Goal: Task Accomplishment & Management: Manage account settings

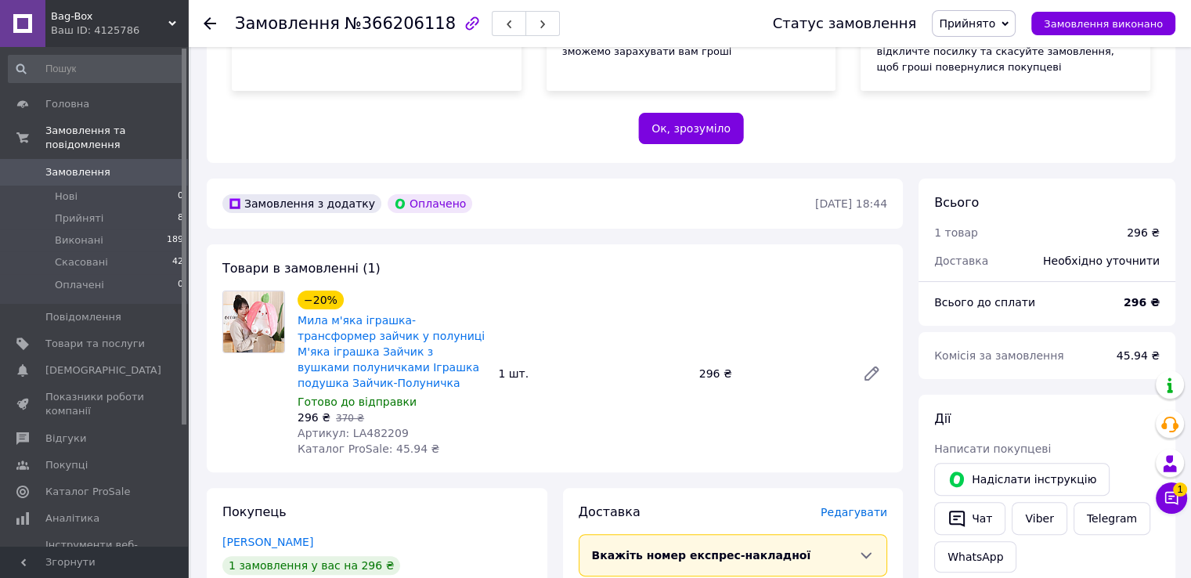
scroll to position [313, 0]
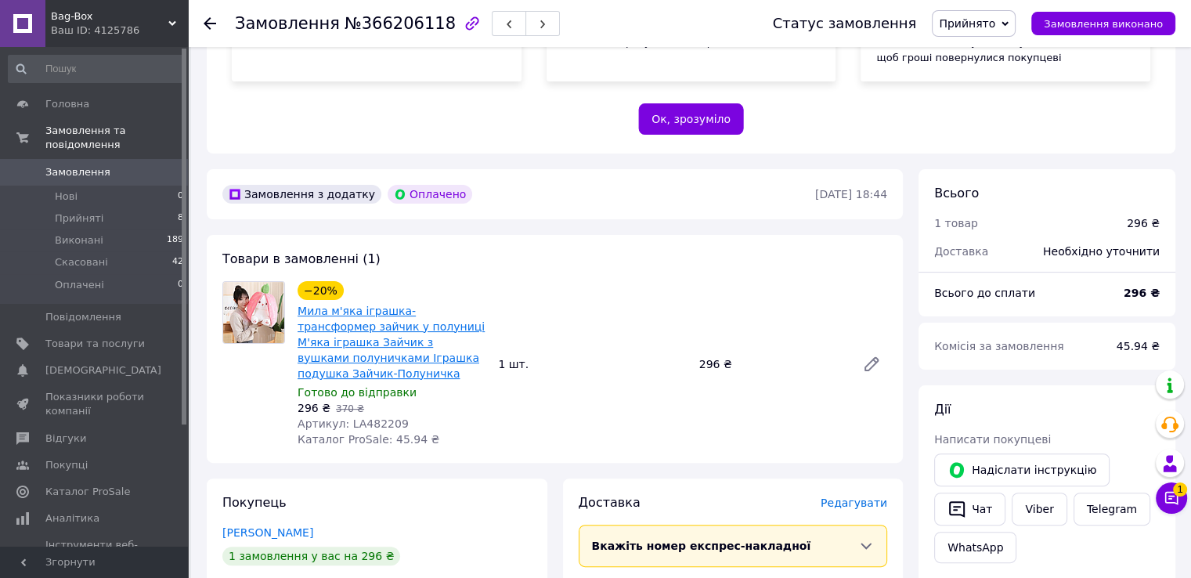
click at [423, 327] on link "Мила м'яка іграшка-трансформер зайчик у полуниці М'яка іграшка Зайчик з вушками…" at bounding box center [390, 342] width 187 height 75
click at [70, 164] on link "Замовлення 0" at bounding box center [96, 172] width 193 height 27
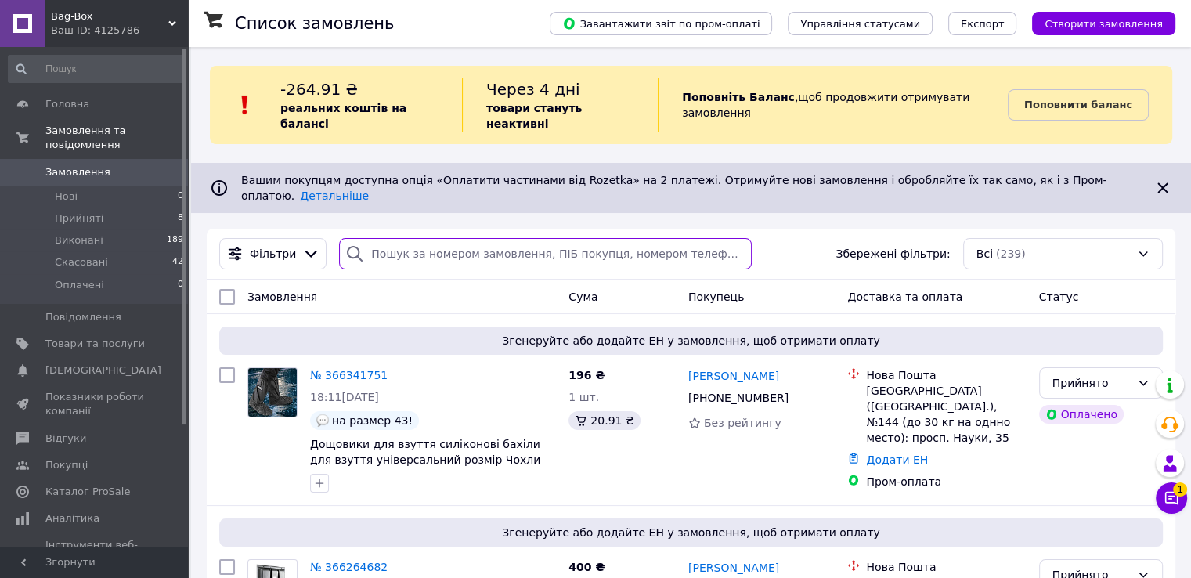
click at [436, 238] on input "search" at bounding box center [545, 253] width 413 height 31
paste input "[PHONE_NUMBER]"
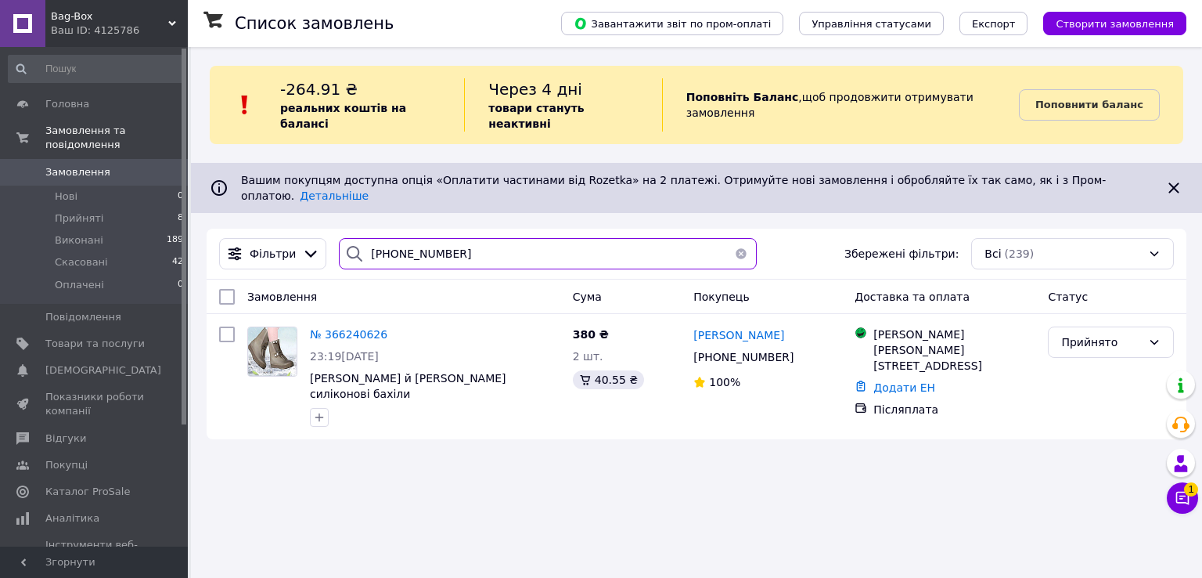
type input "[PHONE_NUMBER]"
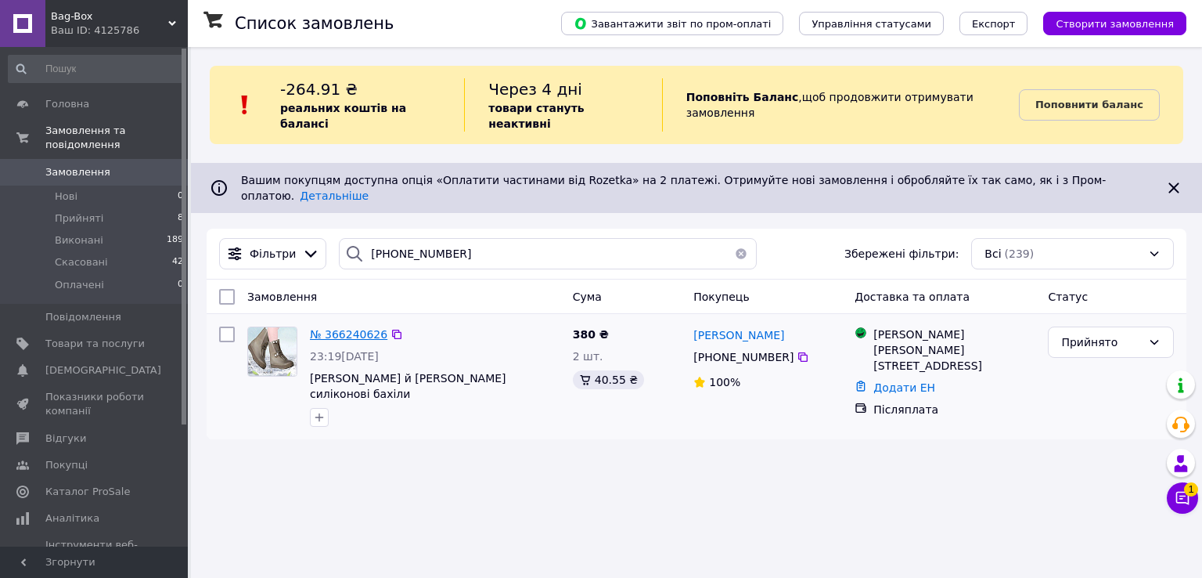
click at [337, 328] on span "№ 366240626" at bounding box center [348, 334] width 77 height 13
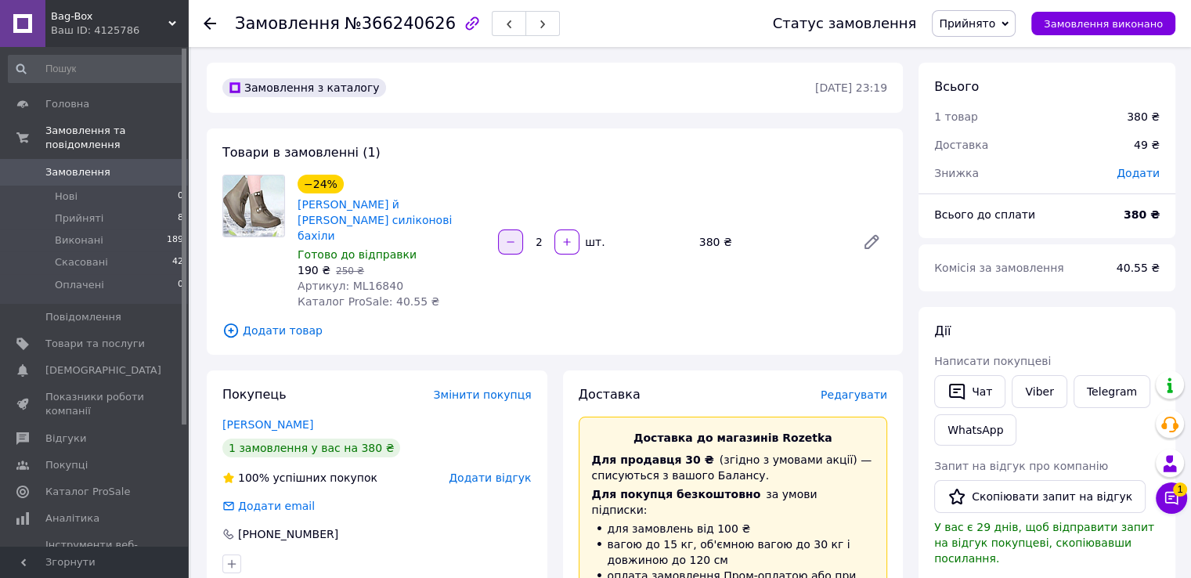
click at [506, 247] on icon "button" at bounding box center [510, 241] width 11 height 11
type input "1"
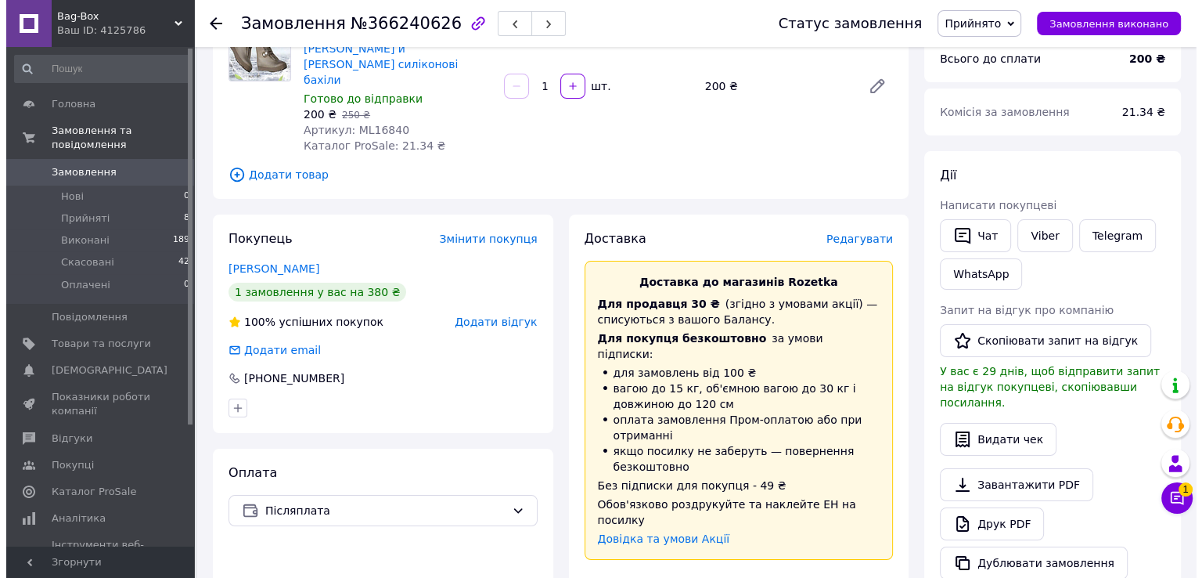
scroll to position [157, 0]
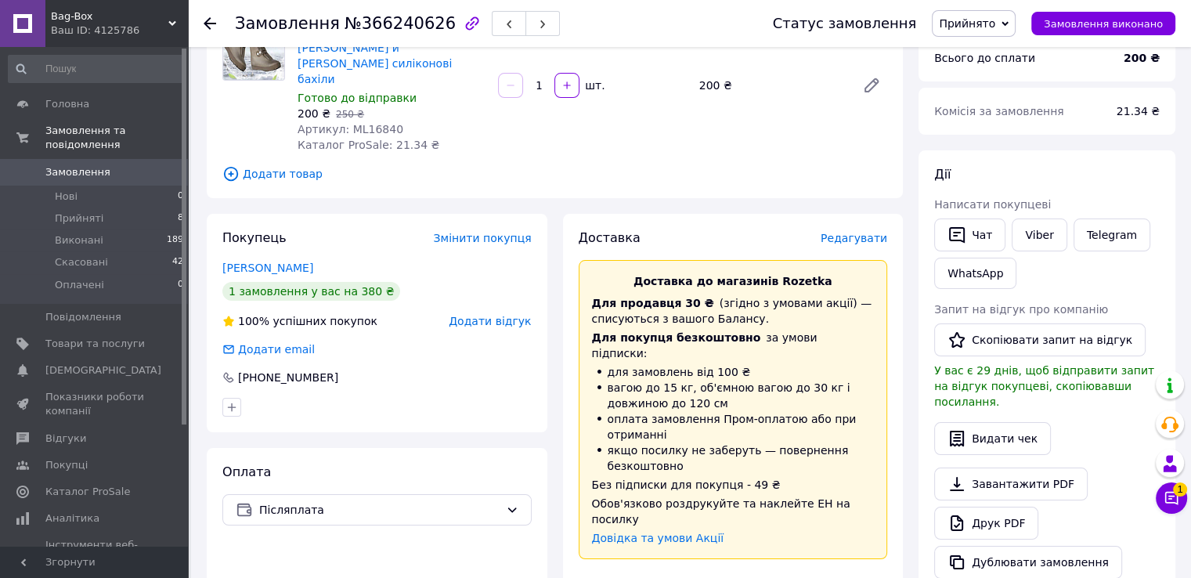
click at [843, 244] on span "Редагувати" at bounding box center [853, 238] width 67 height 13
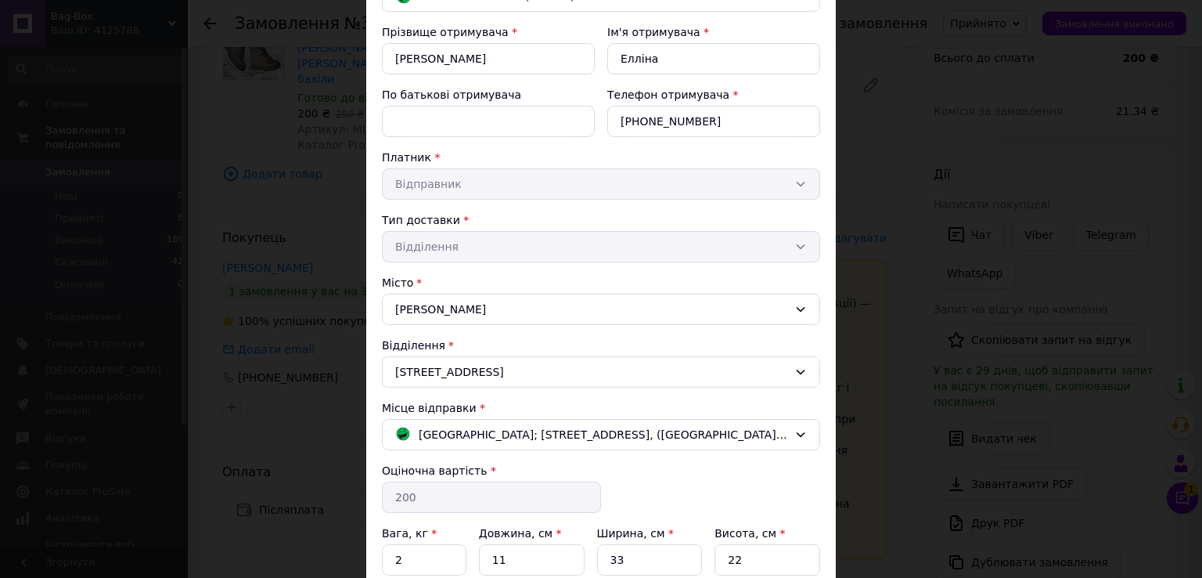
scroll to position [298, 0]
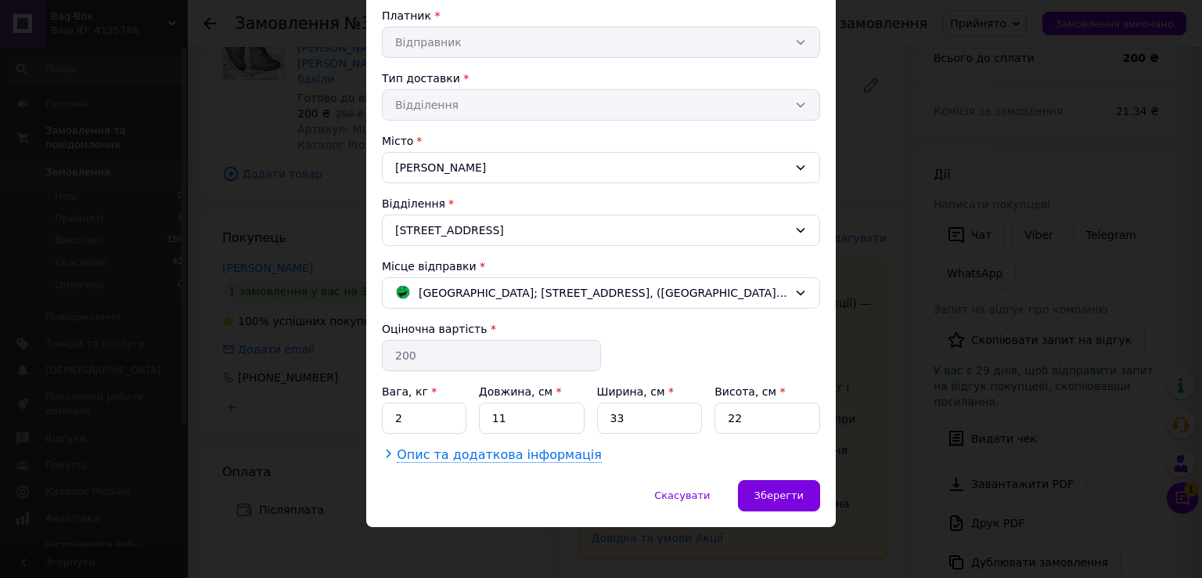
click at [413, 455] on span "Опис та додаткова інформація" at bounding box center [499, 455] width 205 height 16
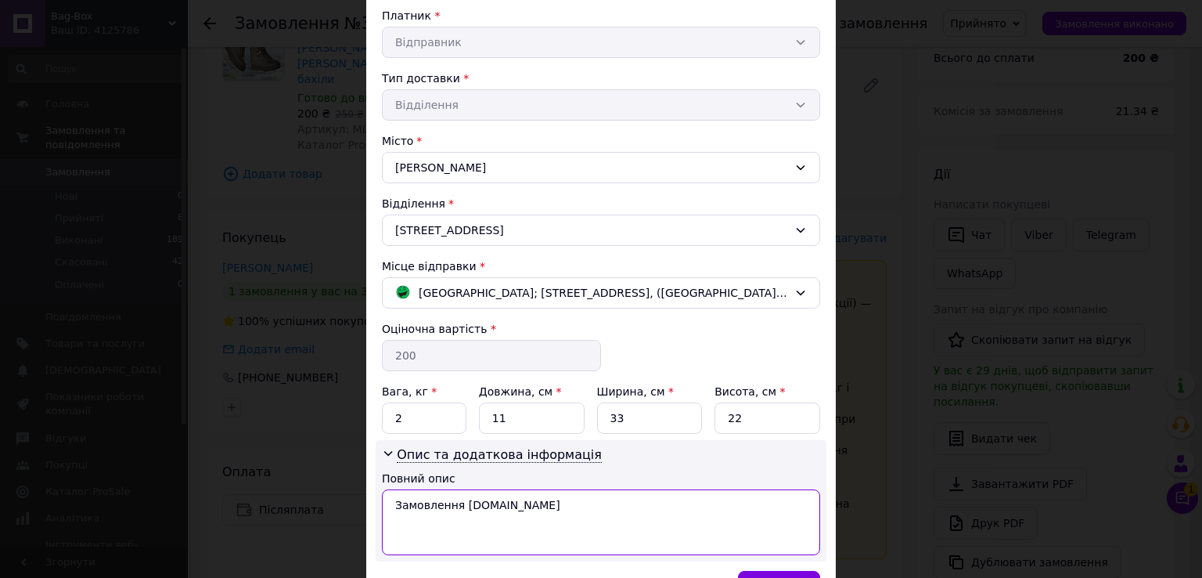
drag, startPoint x: 387, startPoint y: 510, endPoint x: 688, endPoint y: 448, distance: 307.8
click at [687, 449] on div "Опис та додаткова інформація Повний опис Замовлення [DOMAIN_NAME]" at bounding box center [601, 500] width 451 height 121
paste textarea "35 голубой"
type textarea "35 голубой с заклепкам 1шт"
drag, startPoint x: 504, startPoint y: 420, endPoint x: 486, endPoint y: 420, distance: 18.0
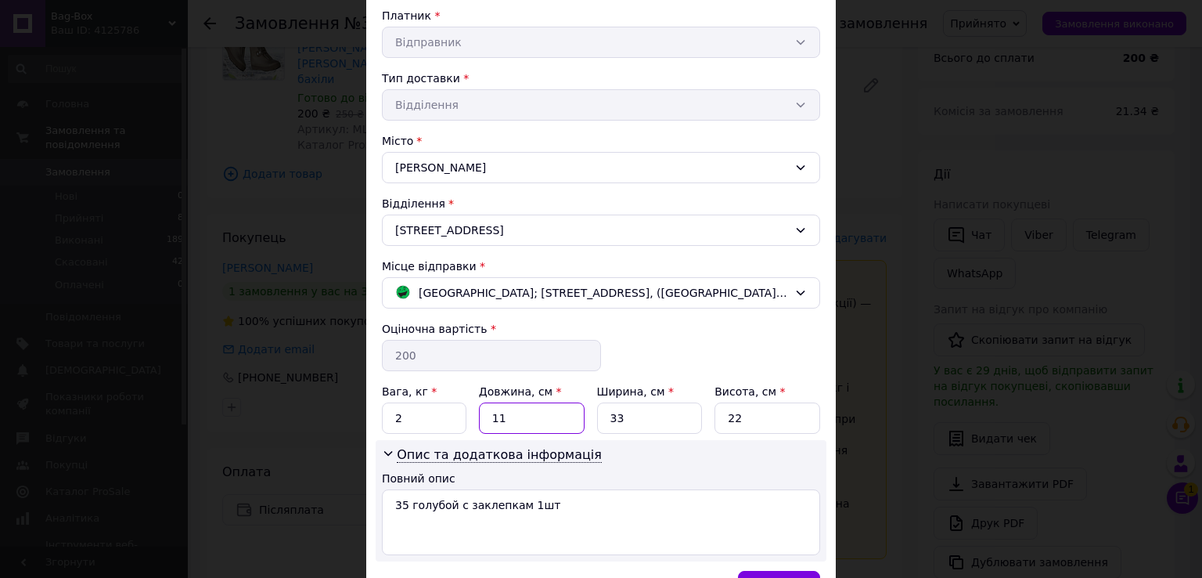
click at [486, 420] on input "11" at bounding box center [532, 417] width 106 height 31
type input "1"
type input "27"
drag, startPoint x: 626, startPoint y: 417, endPoint x: 601, endPoint y: 417, distance: 25.0
click at [601, 417] on input "33" at bounding box center [650, 417] width 106 height 31
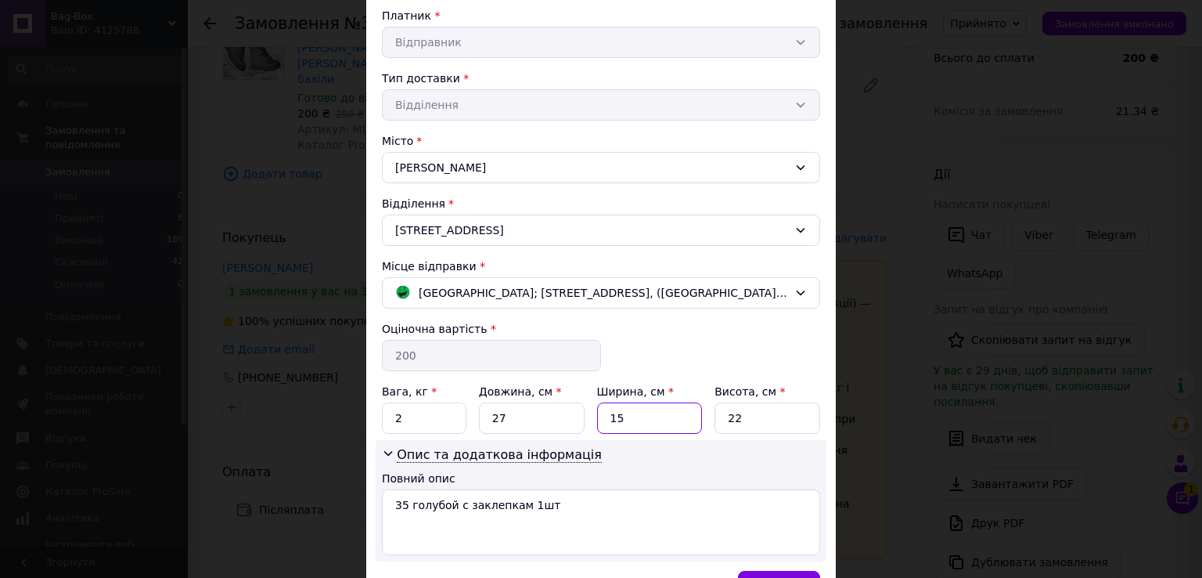
type input "15"
drag, startPoint x: 748, startPoint y: 409, endPoint x: 686, endPoint y: 411, distance: 62.6
click at [686, 411] on div "Вага, кг * 2 Довжина, см * 27 Ширина, см * 15 Висота, см * 22" at bounding box center [601, 409] width 438 height 50
type input "7"
click at [391, 414] on input "2" at bounding box center [424, 417] width 85 height 31
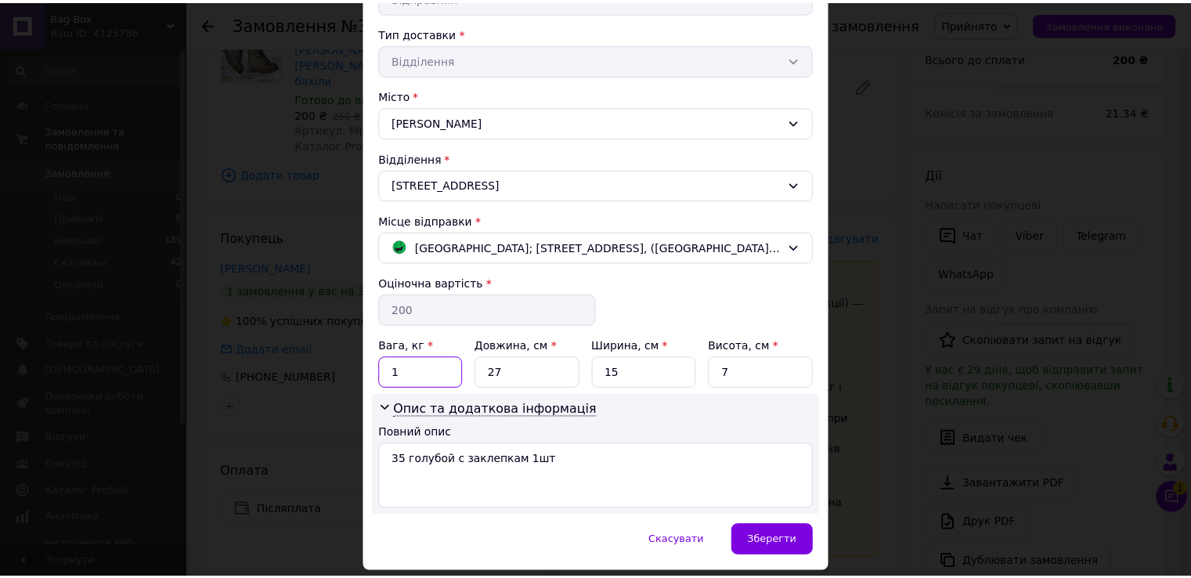
scroll to position [389, 0]
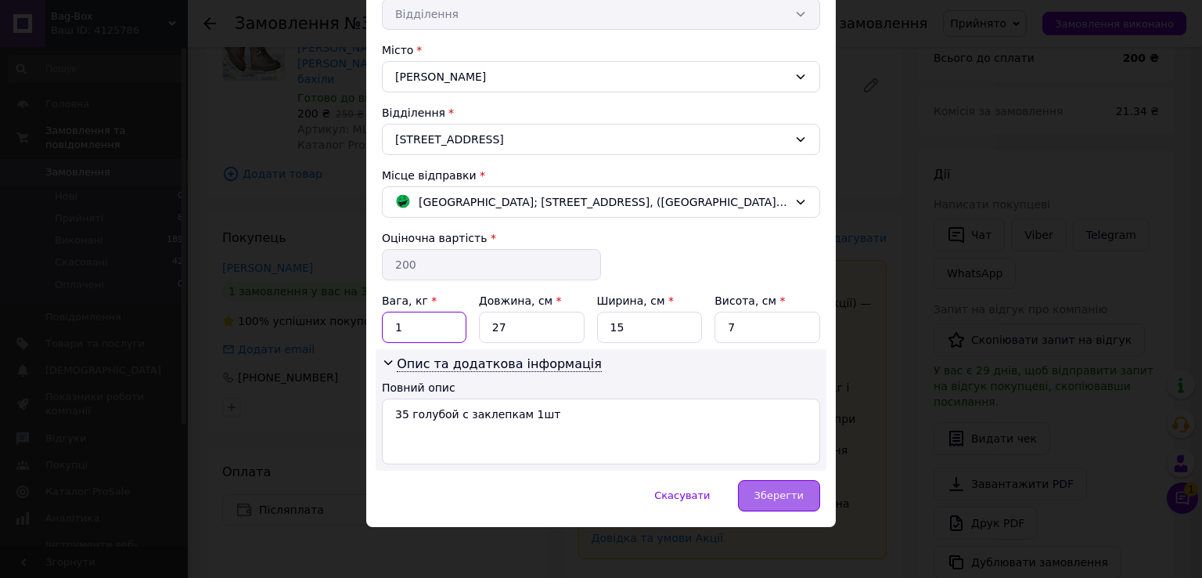
type input "1"
click at [800, 489] on span "Зберегти" at bounding box center [779, 495] width 49 height 12
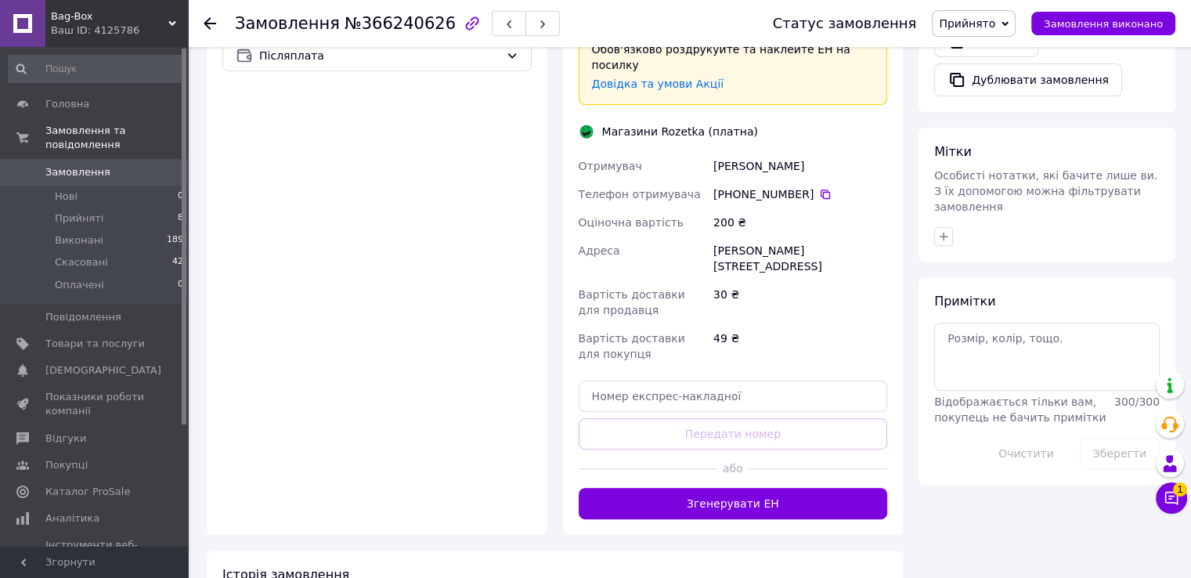
scroll to position [626, 0]
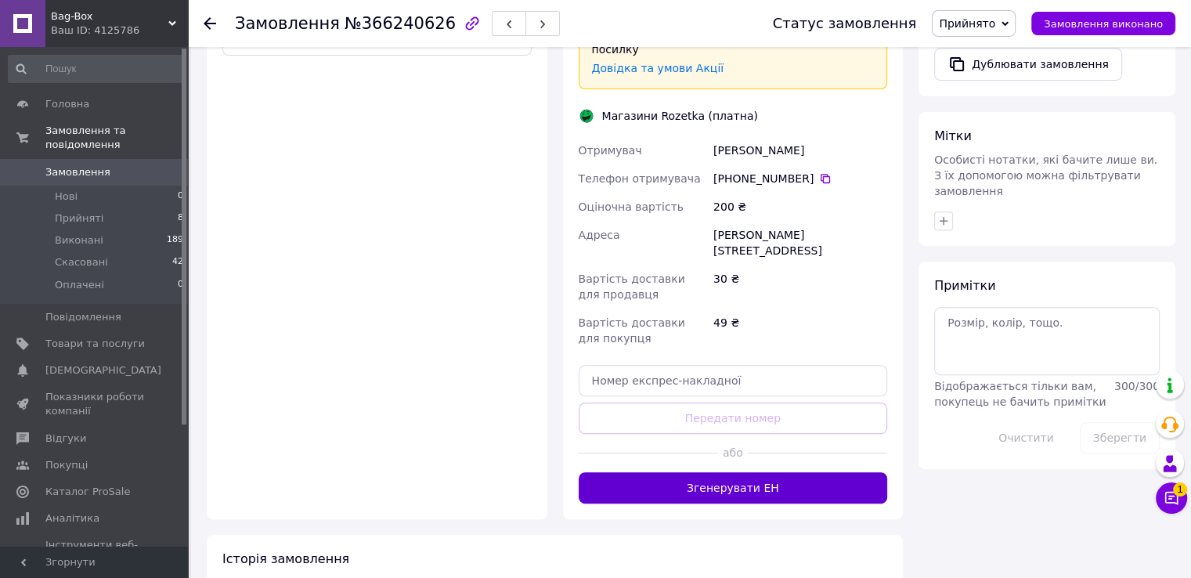
click at [766, 472] on button "Згенерувати ЕН" at bounding box center [732, 487] width 309 height 31
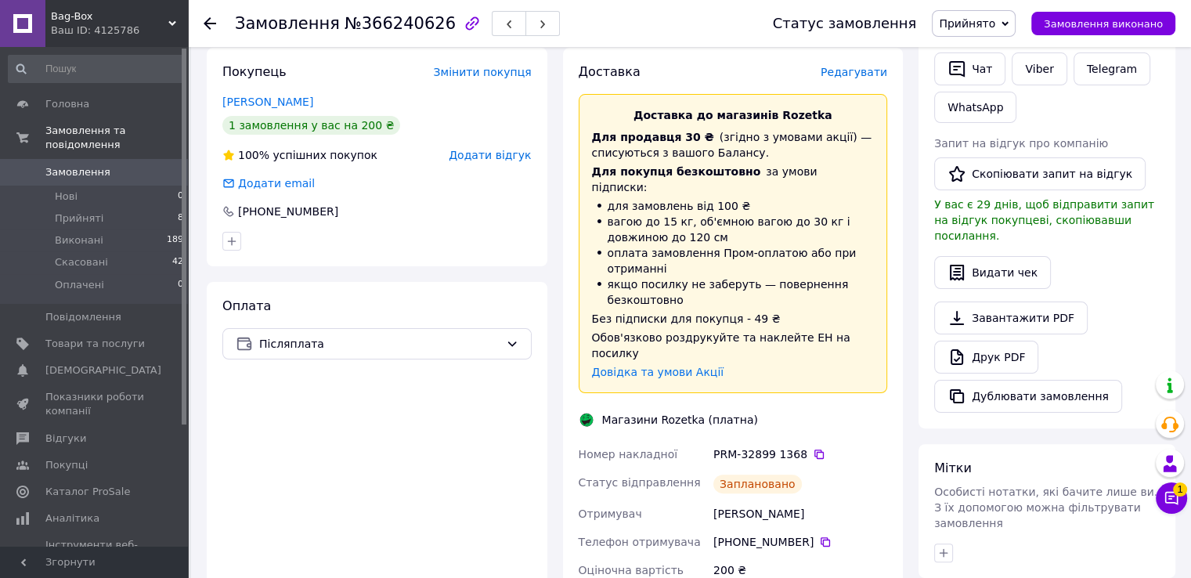
scroll to position [313, 0]
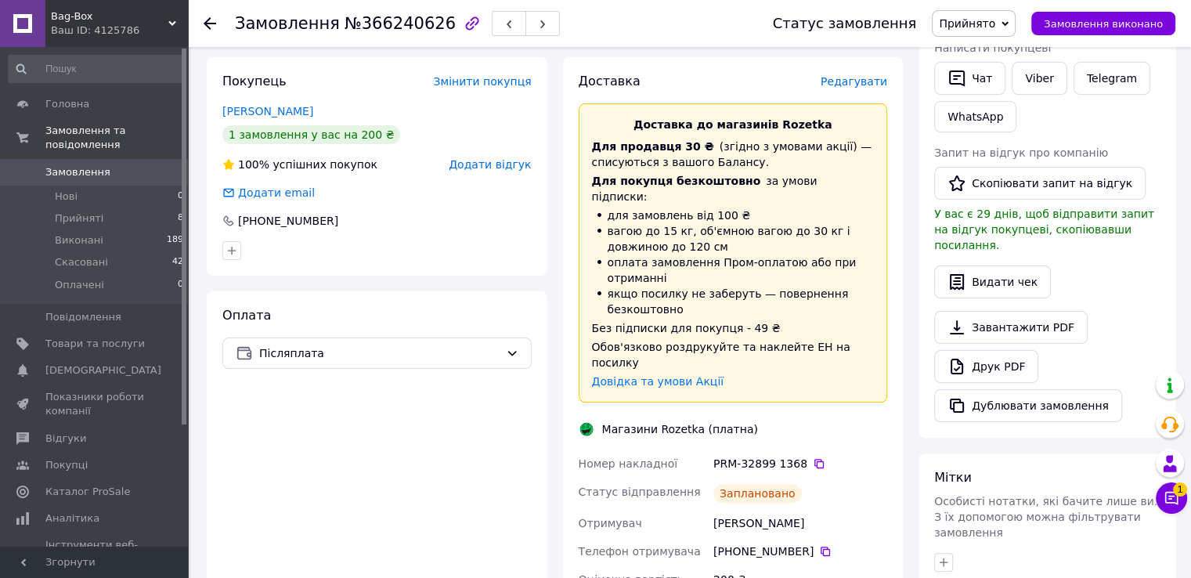
click at [59, 165] on span "Замовлення" at bounding box center [77, 172] width 65 height 14
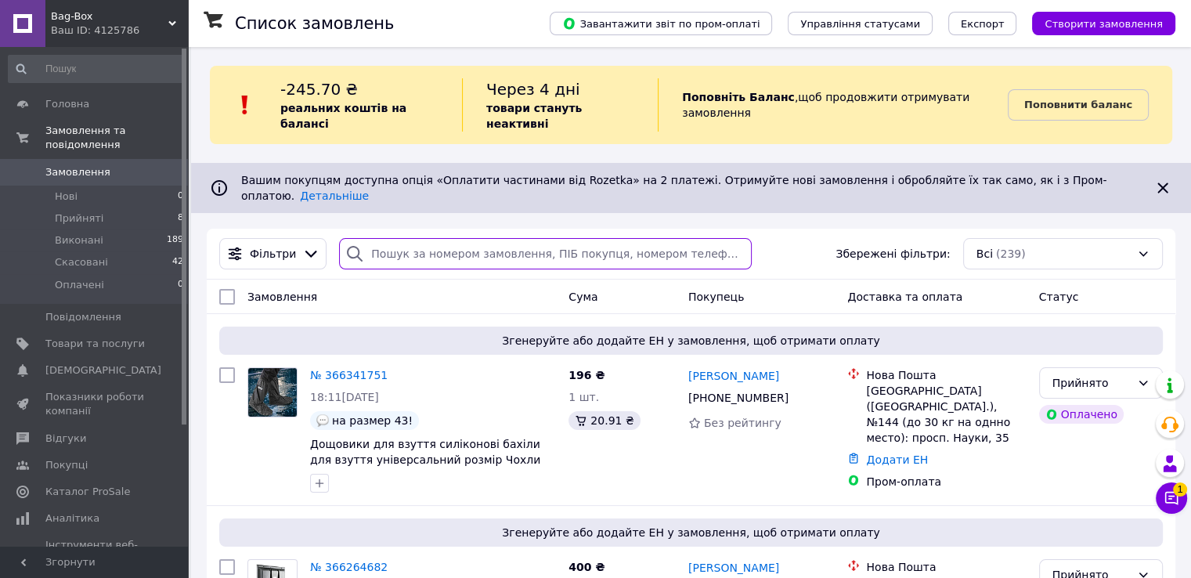
click at [449, 238] on input "search" at bounding box center [545, 253] width 413 height 31
paste input "[PHONE_NUMBER]"
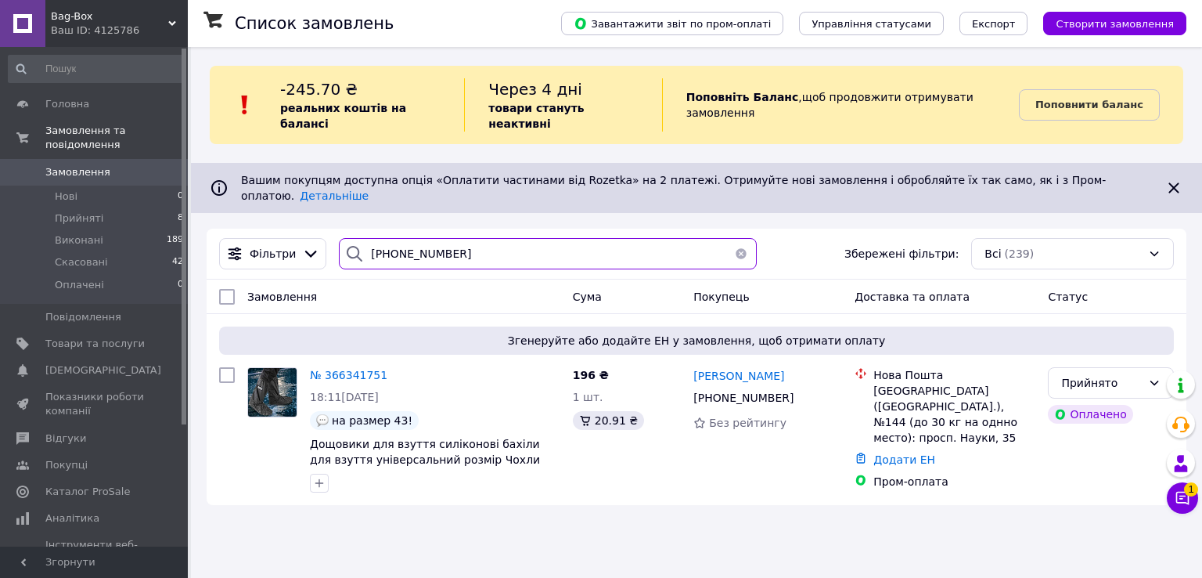
type input "[PHONE_NUMBER]"
